Goal: Find specific page/section: Find specific page/section

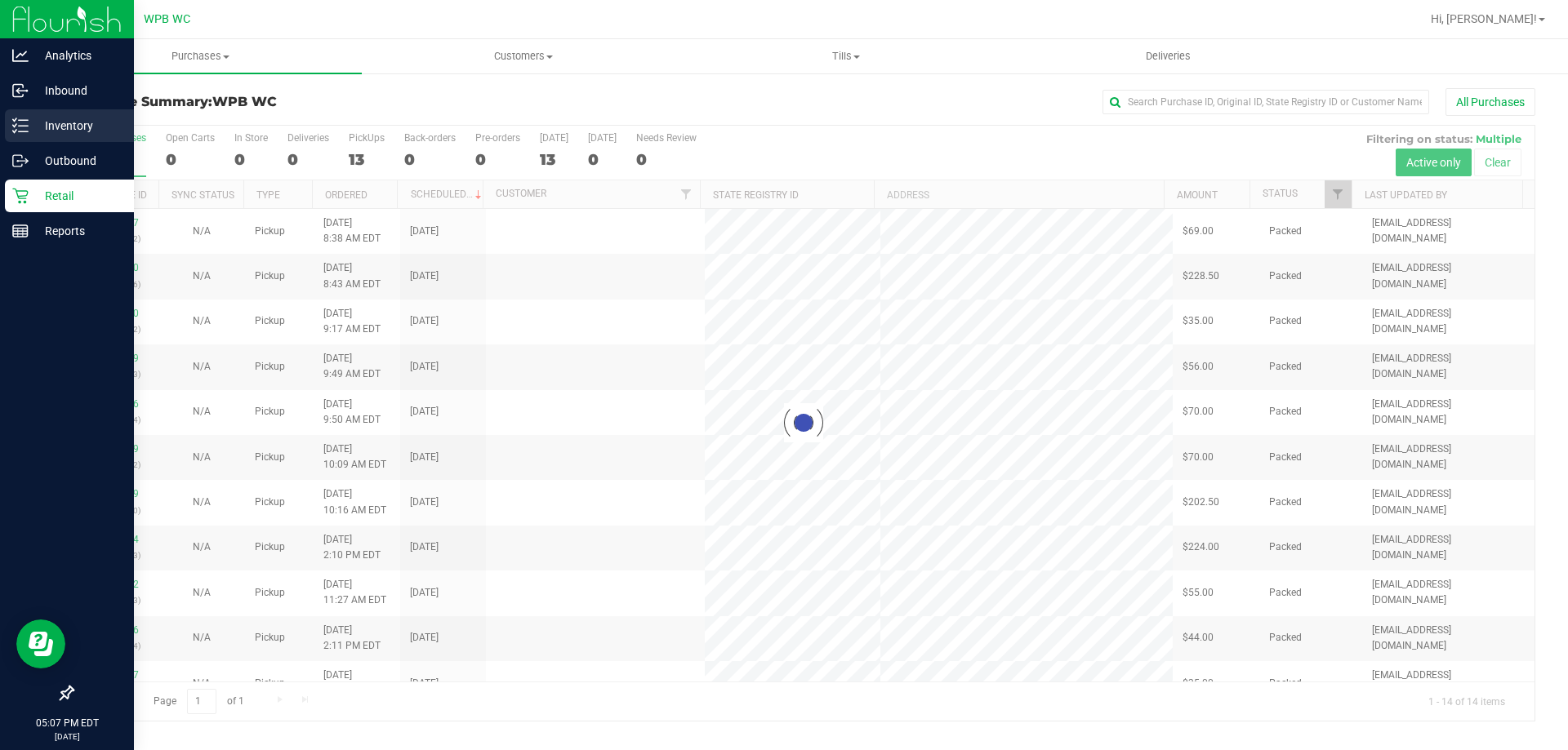
click at [45, 116] on div "Inventory" at bounding box center [69, 126] width 129 height 33
click at [5, 118] on div "Inventory" at bounding box center [69, 126] width 129 height 33
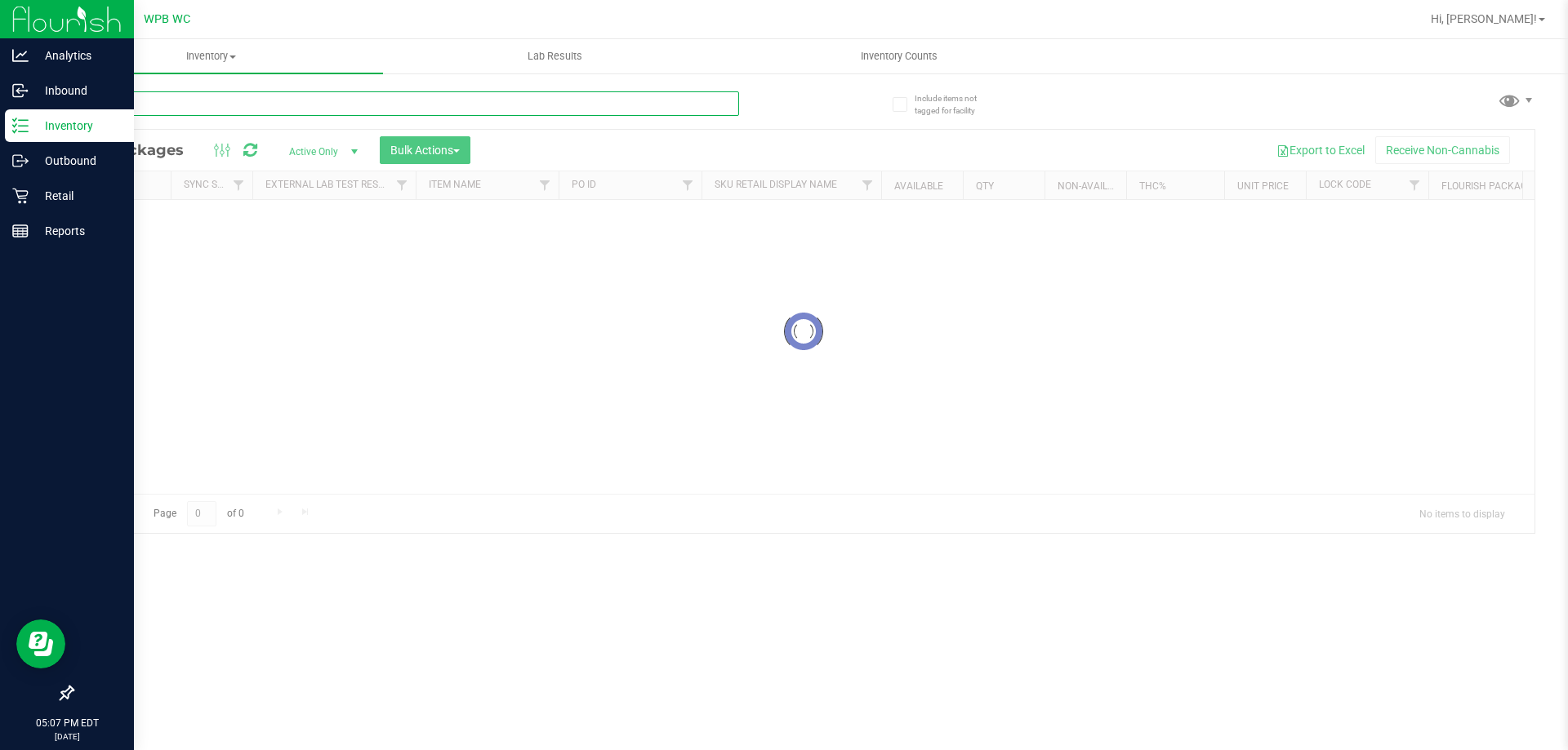
click at [191, 99] on input "text" at bounding box center [406, 104] width 667 height 25
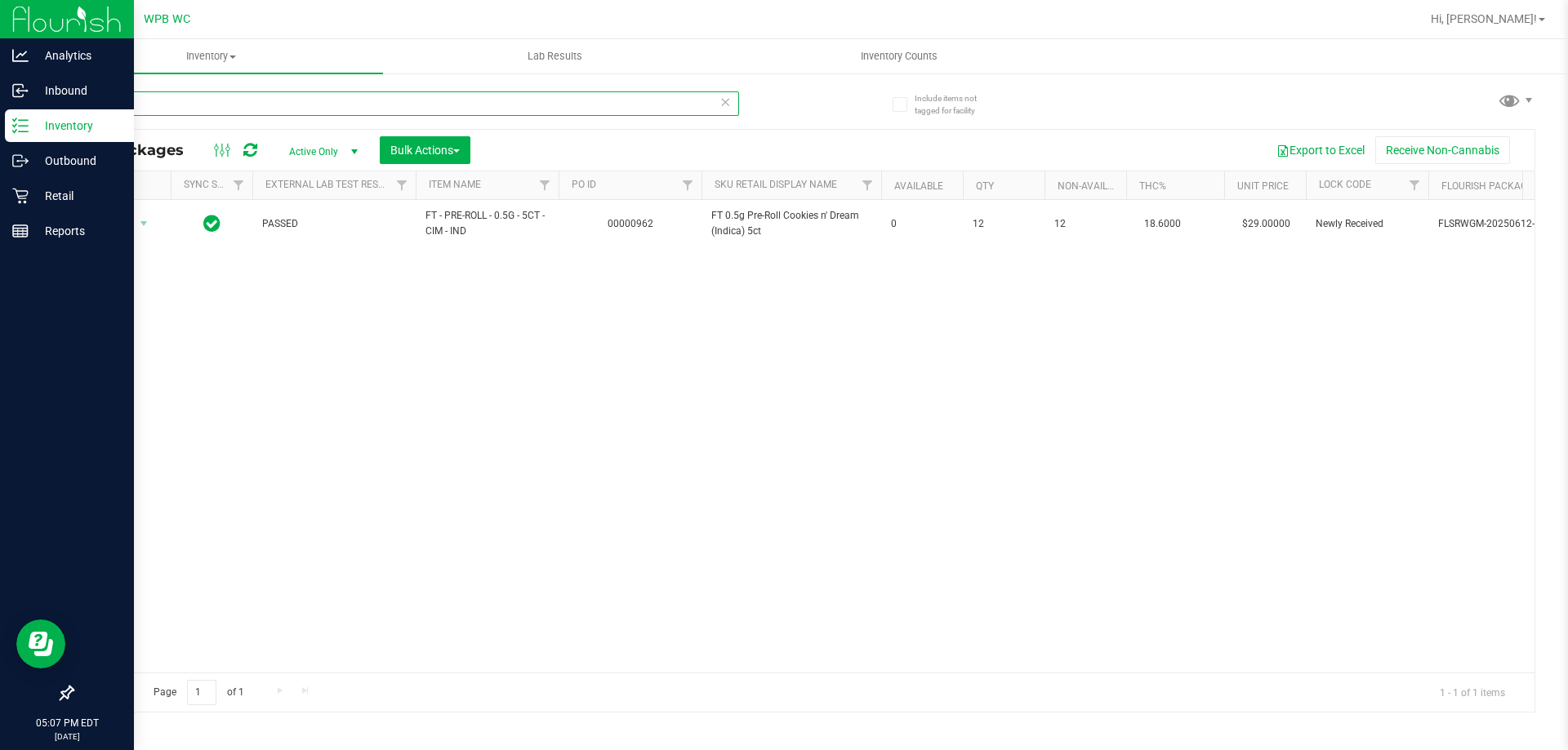
type input "cim"
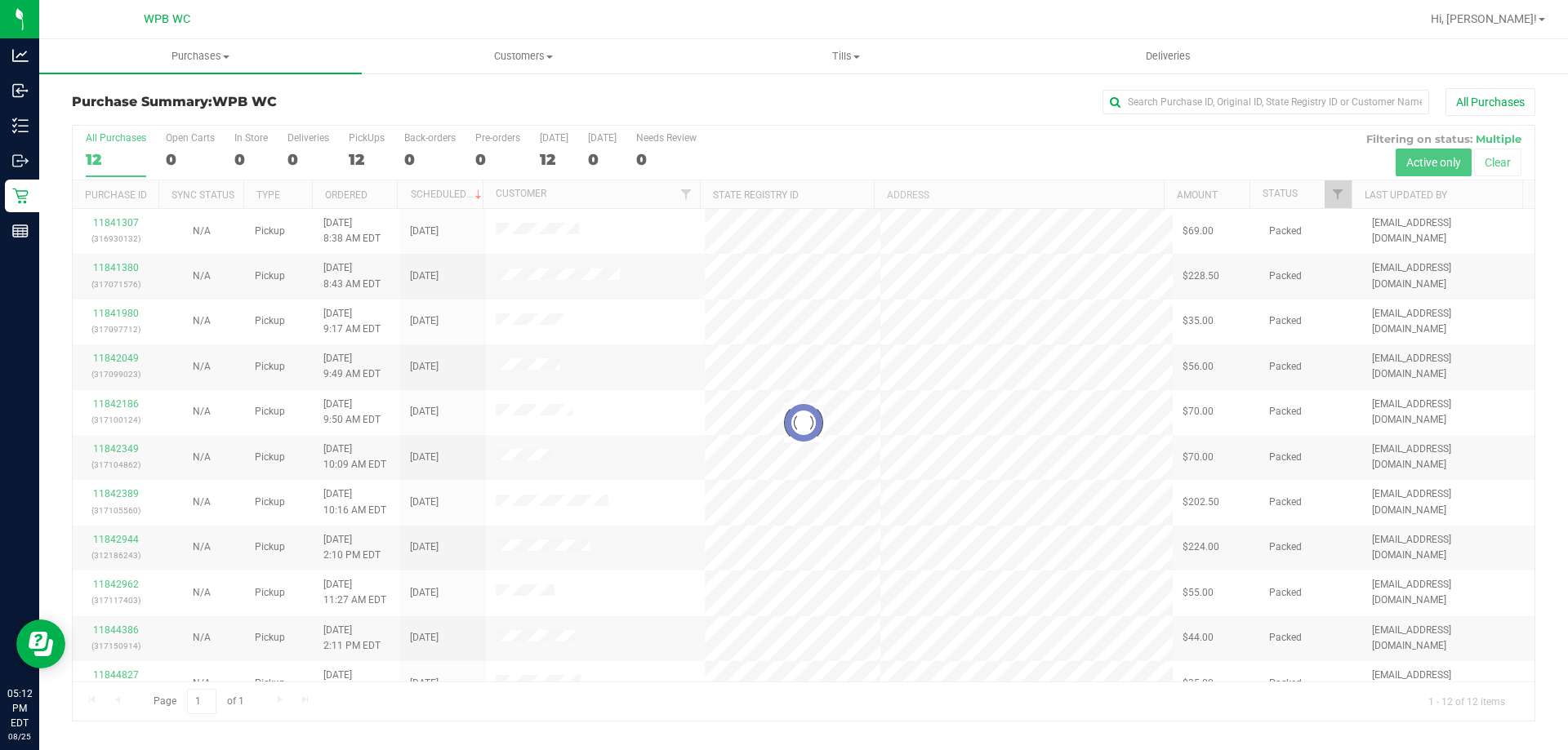
click at [112, 156] on div "12" at bounding box center [116, 159] width 60 height 19
click at [0, 0] on input "All Purchases 12" at bounding box center [0, 0] width 0 height 0
